Goal: Find specific page/section: Find specific page/section

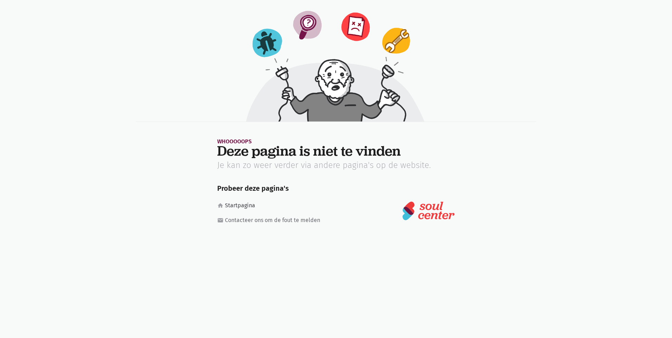
click at [251, 206] on link "home Startpagina" at bounding box center [272, 205] width 110 height 9
